Goal: Download file/media

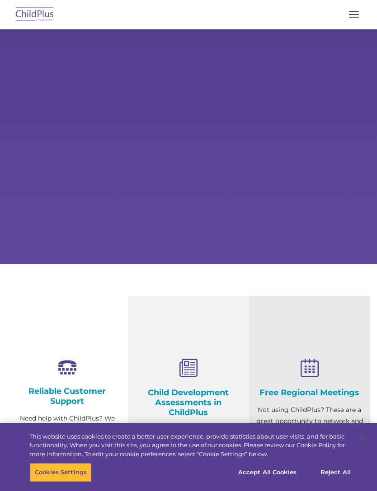
select select "MEDIUM"
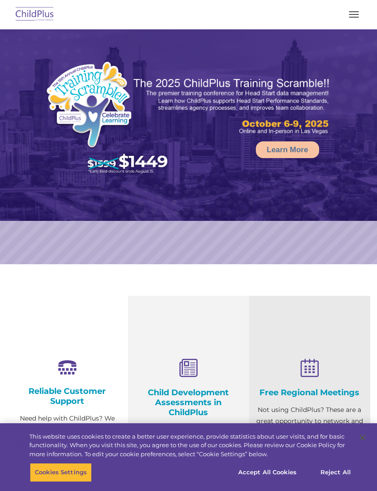
select select "MEDIUM"
click at [38, 13] on img at bounding box center [35, 14] width 42 height 21
select select "MEDIUM"
click at [355, 13] on button "button" at bounding box center [353, 14] width 19 height 14
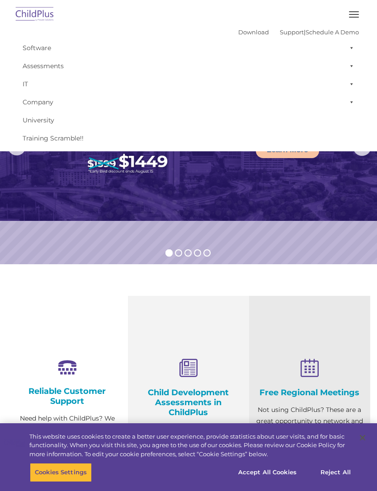
click at [245, 32] on link "Download" at bounding box center [253, 31] width 31 height 7
